Goal: Task Accomplishment & Management: Manage account settings

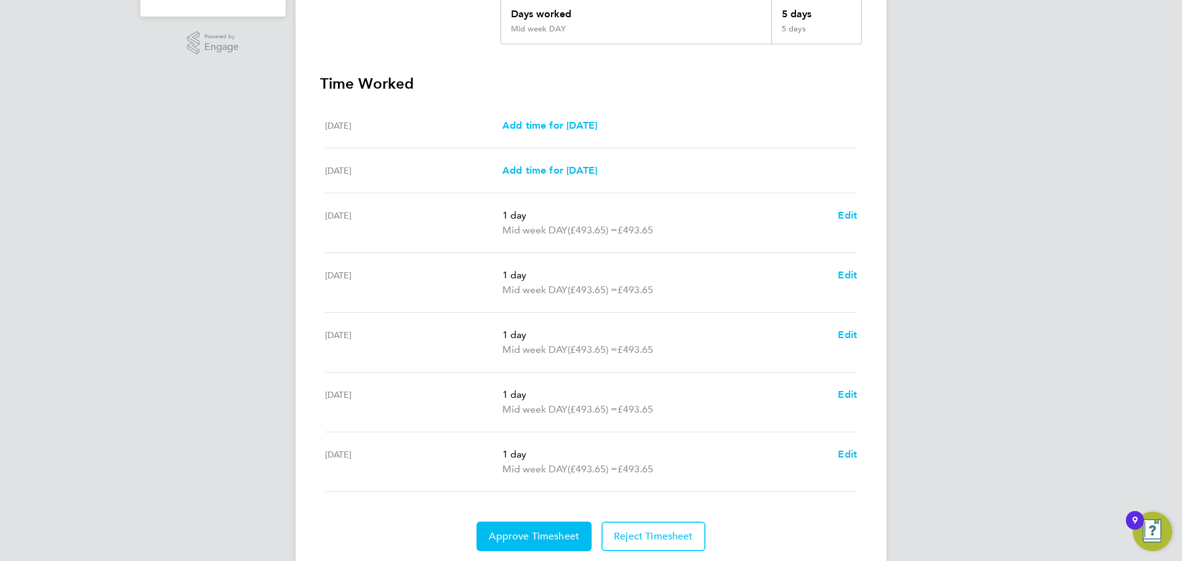
scroll to position [329, 0]
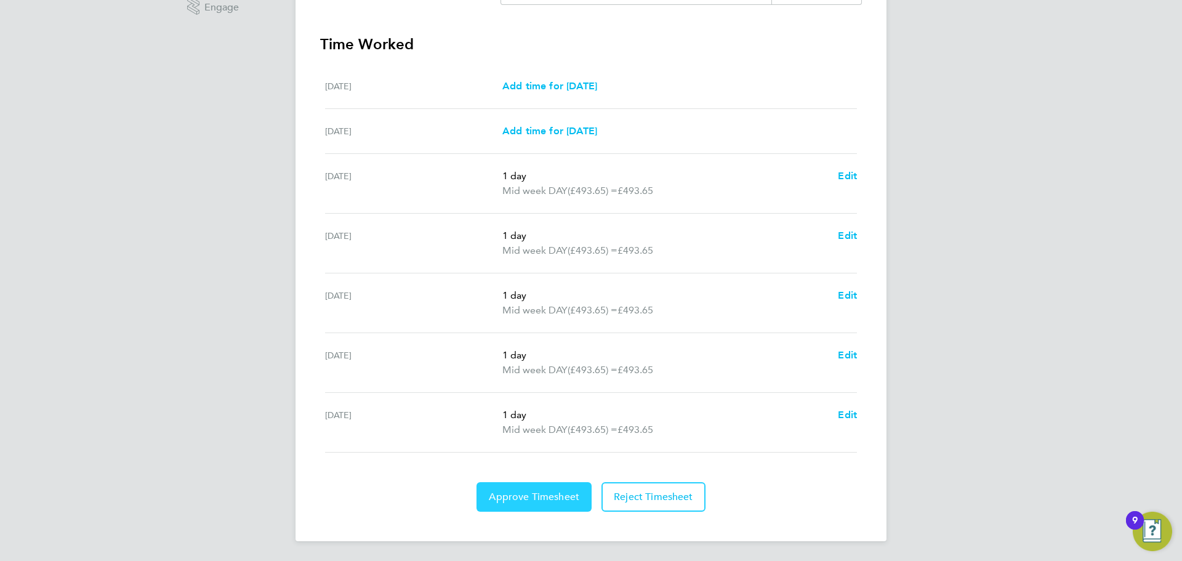
click at [531, 491] on span "Approve Timesheet" at bounding box center [534, 497] width 91 height 12
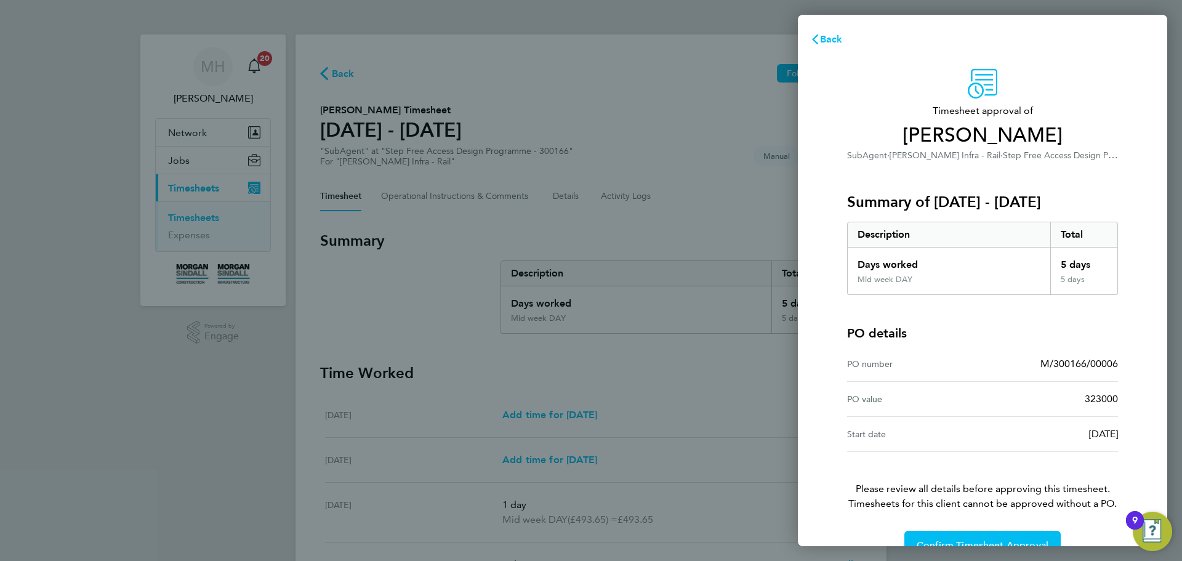
scroll to position [29, 0]
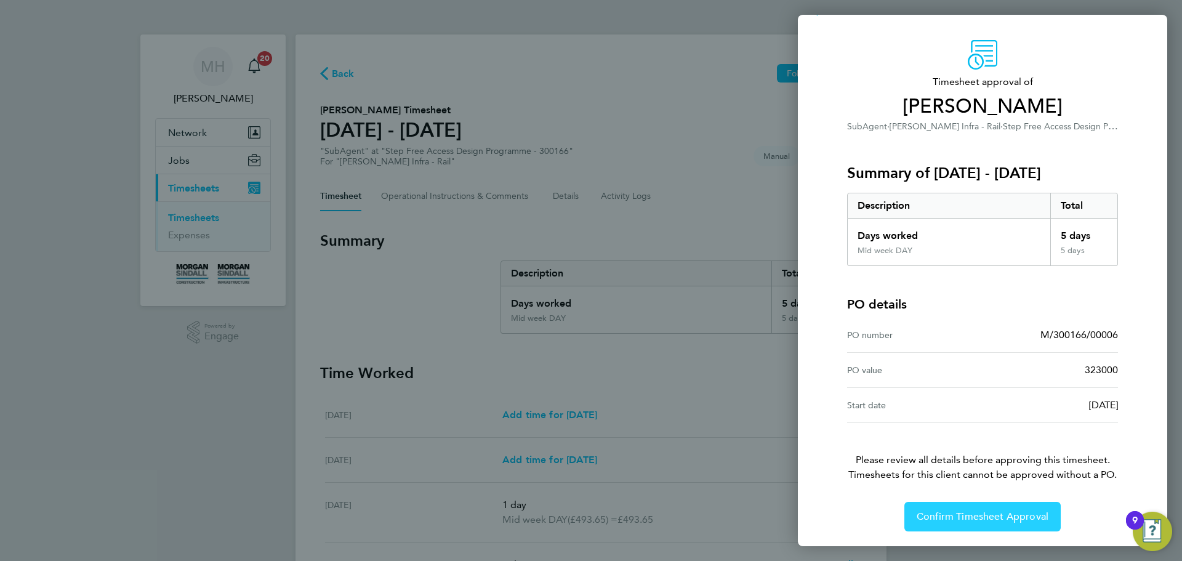
click at [953, 513] on span "Confirm Timesheet Approval" at bounding box center [983, 516] width 132 height 12
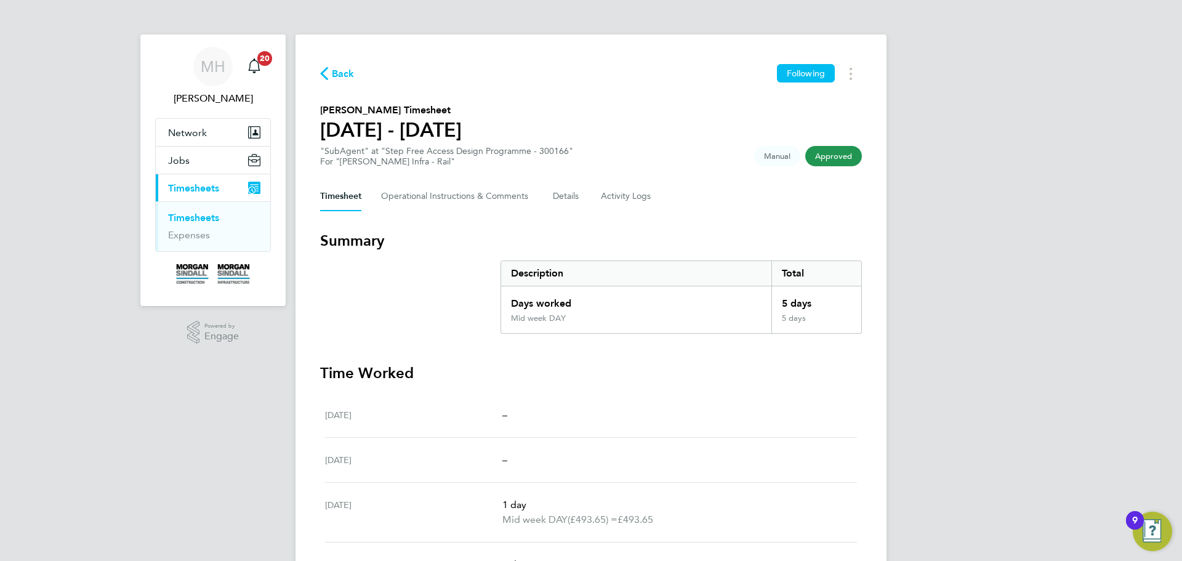
click at [188, 219] on link "Timesheets" at bounding box center [193, 218] width 51 height 12
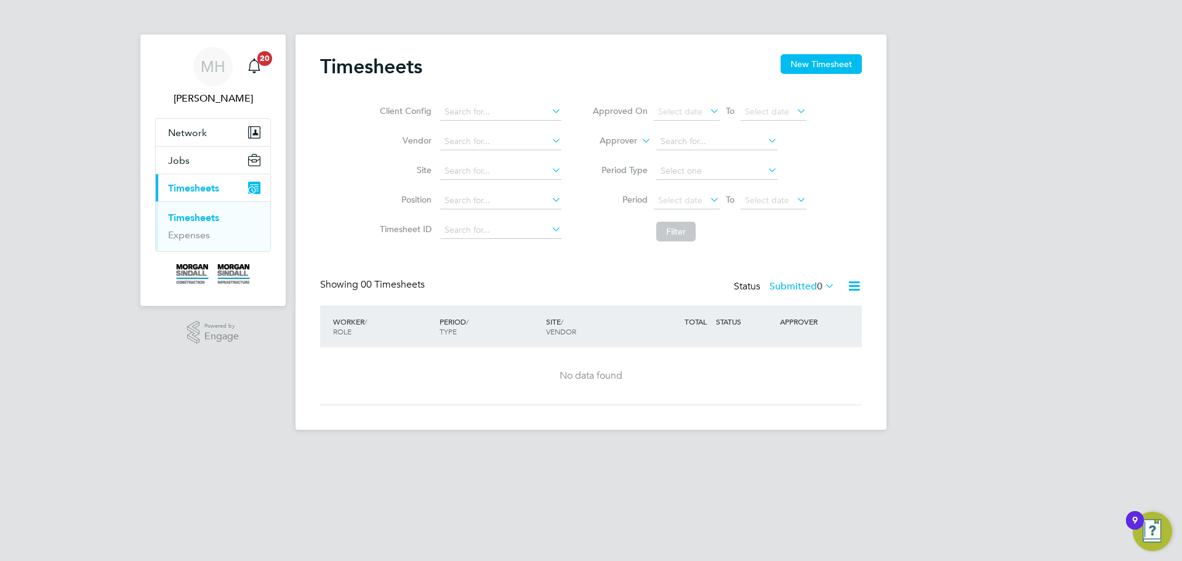
click at [207, 217] on link "Timesheets" at bounding box center [193, 218] width 51 height 12
click at [204, 97] on span "[PERSON_NAME]" at bounding box center [213, 98] width 116 height 15
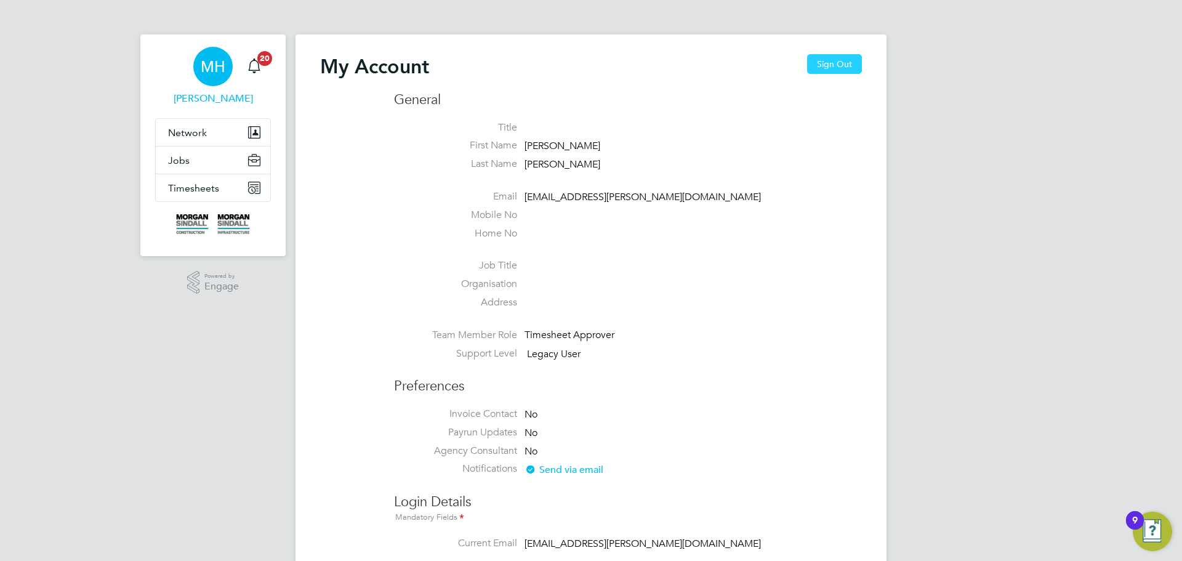
click at [844, 62] on button "Sign Out" at bounding box center [834, 64] width 55 height 20
